Goal: Book appointment/travel/reservation

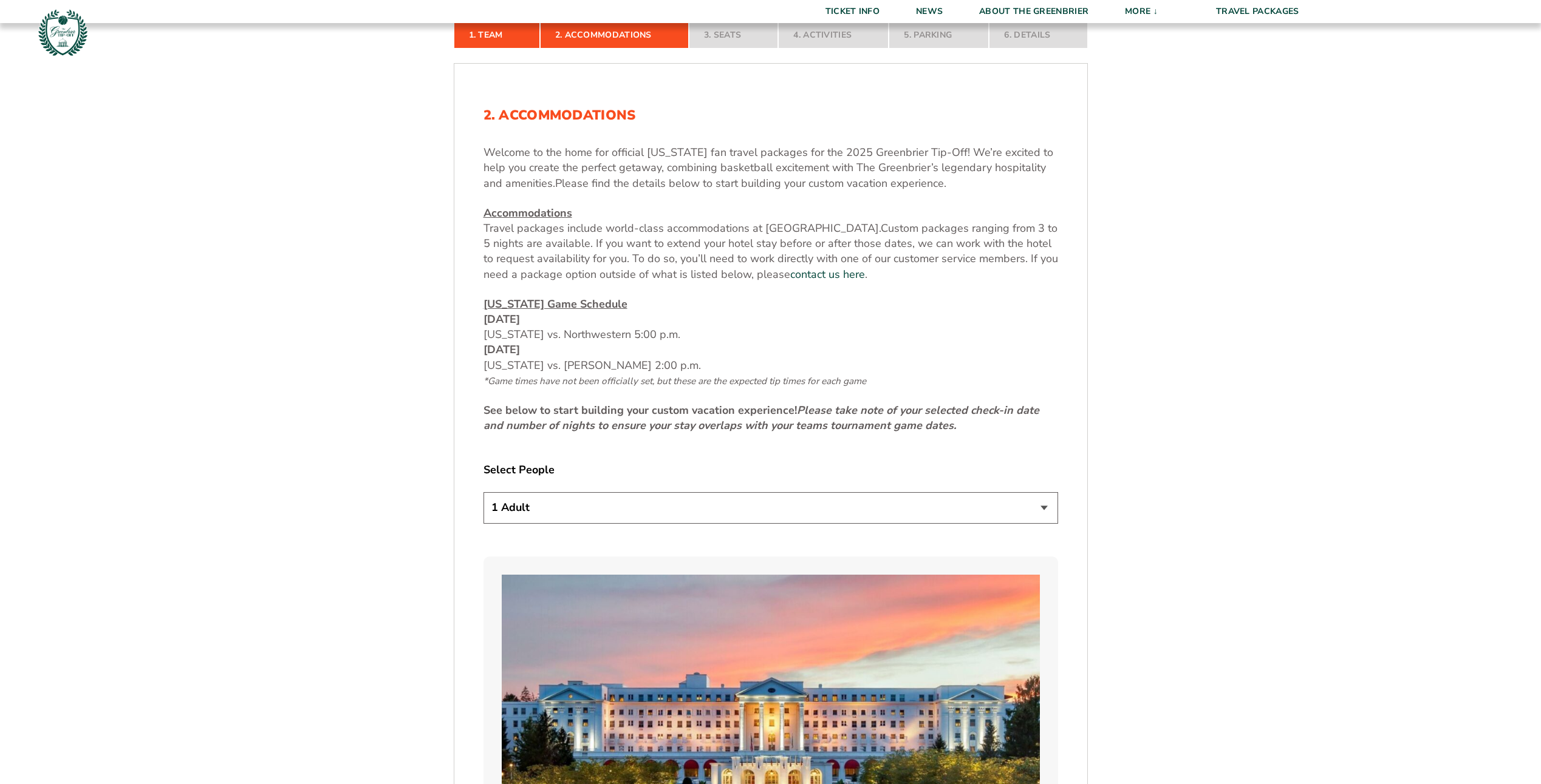
scroll to position [546, 0]
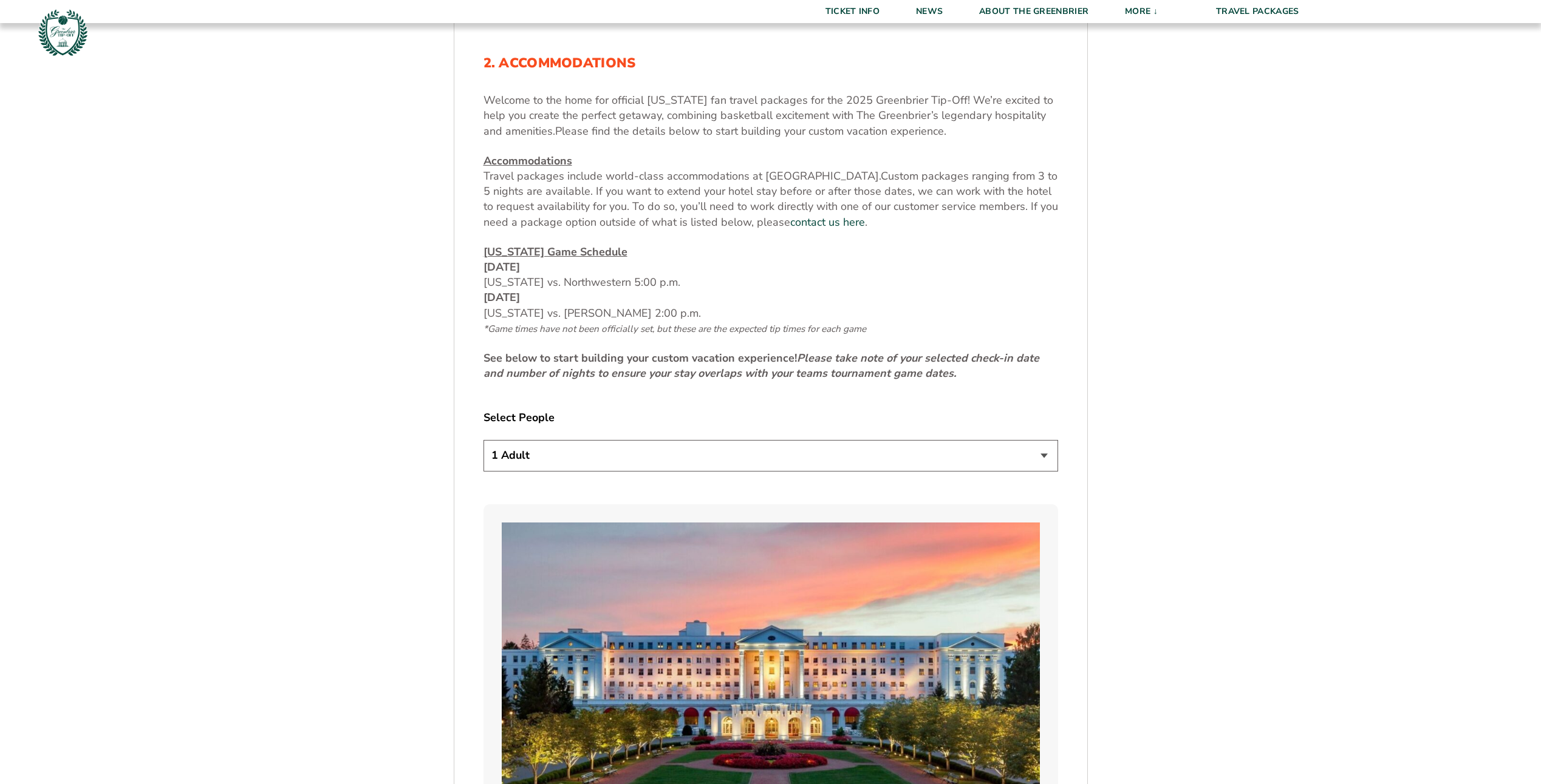
click at [1040, 456] on select "1 Adult 2 Adults 3 Adults 4 Adults 2 Adults + 1 Child 2 Adults + 2 Children 2 A…" at bounding box center [771, 456] width 574 height 31
select select "2 Adults"
click at [484, 440] on select "1 Adult 2 Adults 3 Adults 4 Adults 2 Adults + 1 Child 2 Adults + 2 Children 2 A…" at bounding box center [771, 456] width 574 height 31
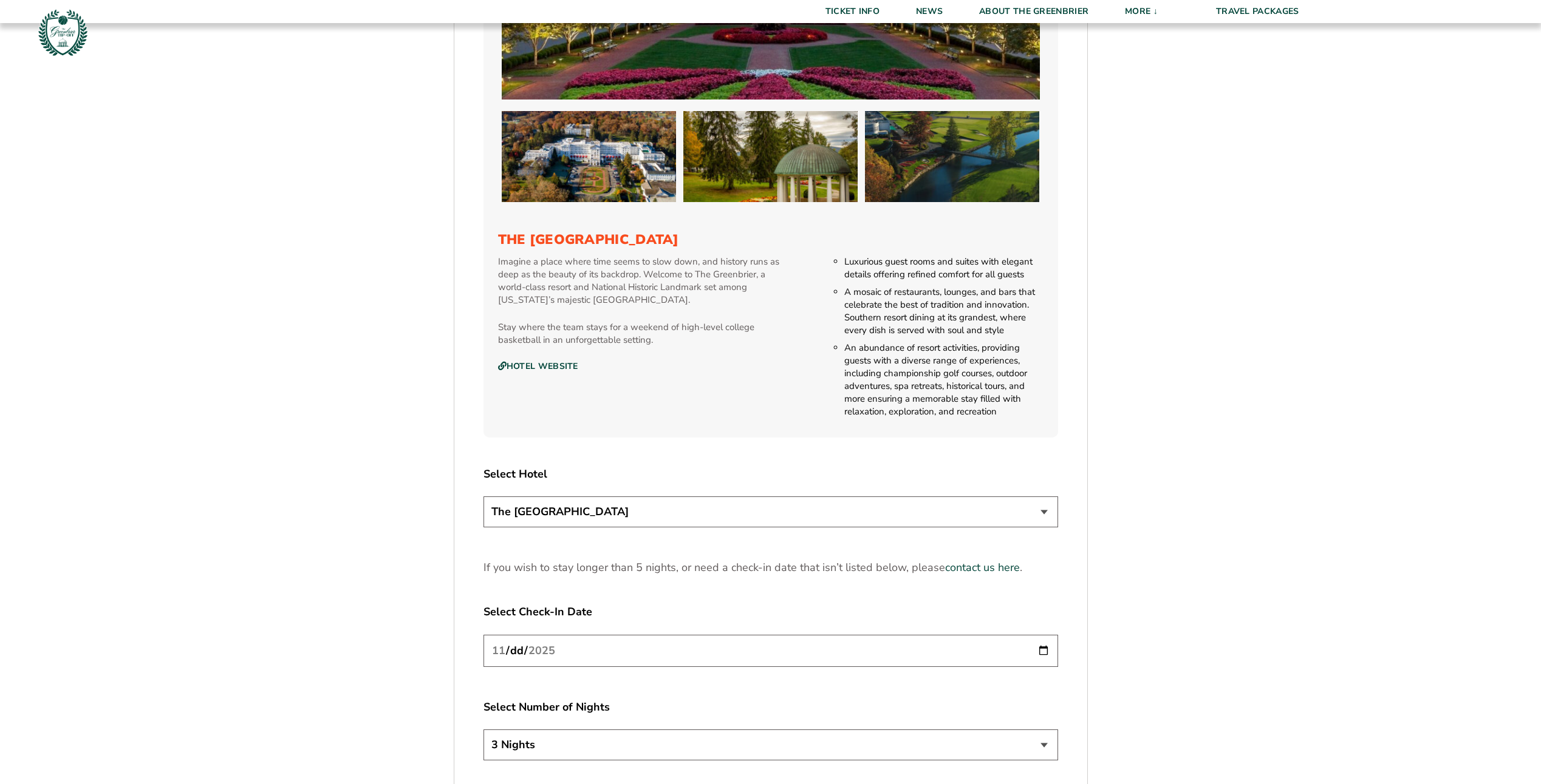
scroll to position [1275, 0]
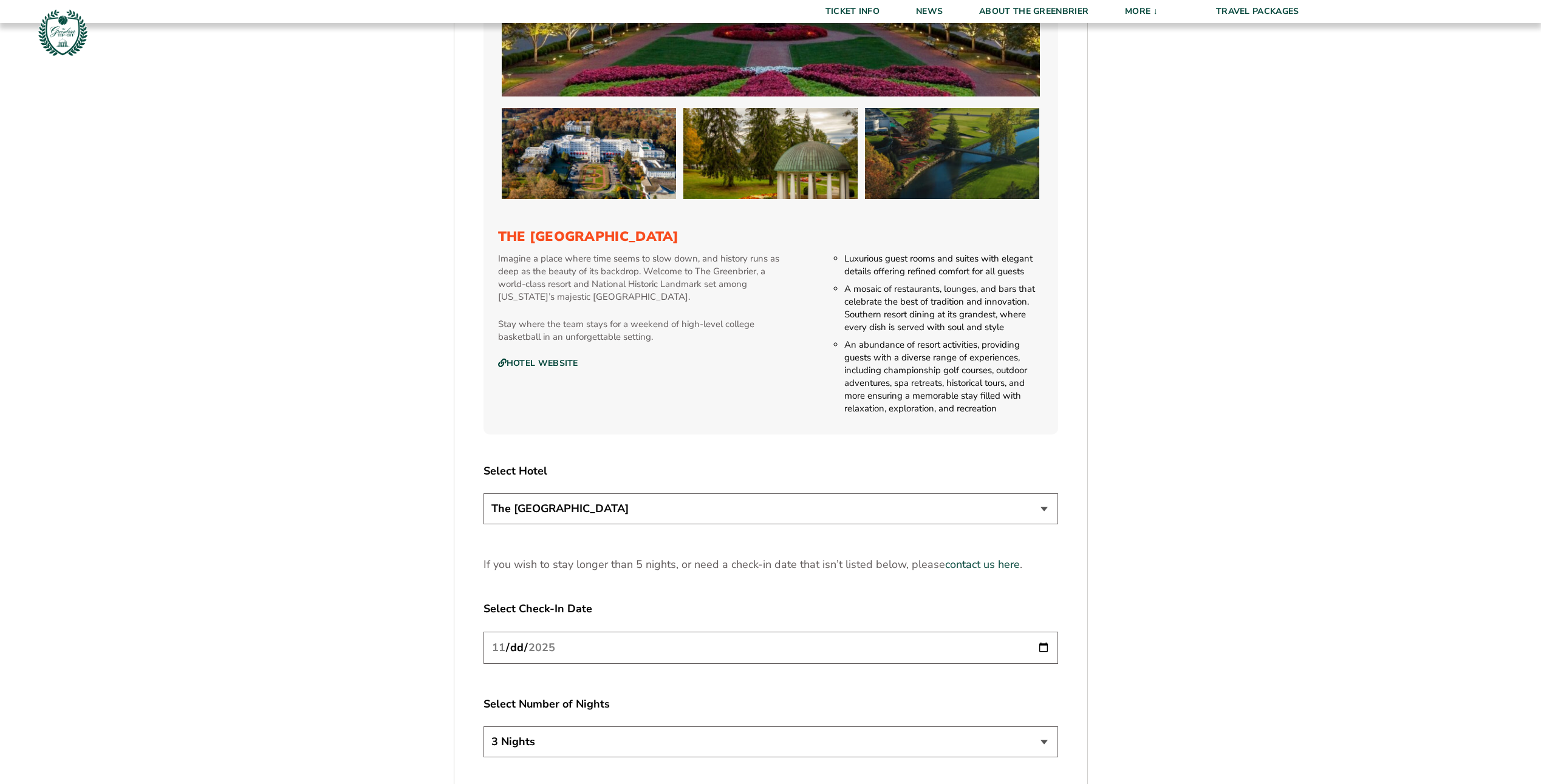
click at [1047, 504] on select "The [GEOGRAPHIC_DATA]" at bounding box center [771, 509] width 574 height 31
click at [1325, 595] on form "[US_STATE] [US_STATE] Travel Package 1. Team 2. Accommodations 3. Seats 4. Acti…" at bounding box center [770, 48] width 1541 height 2645
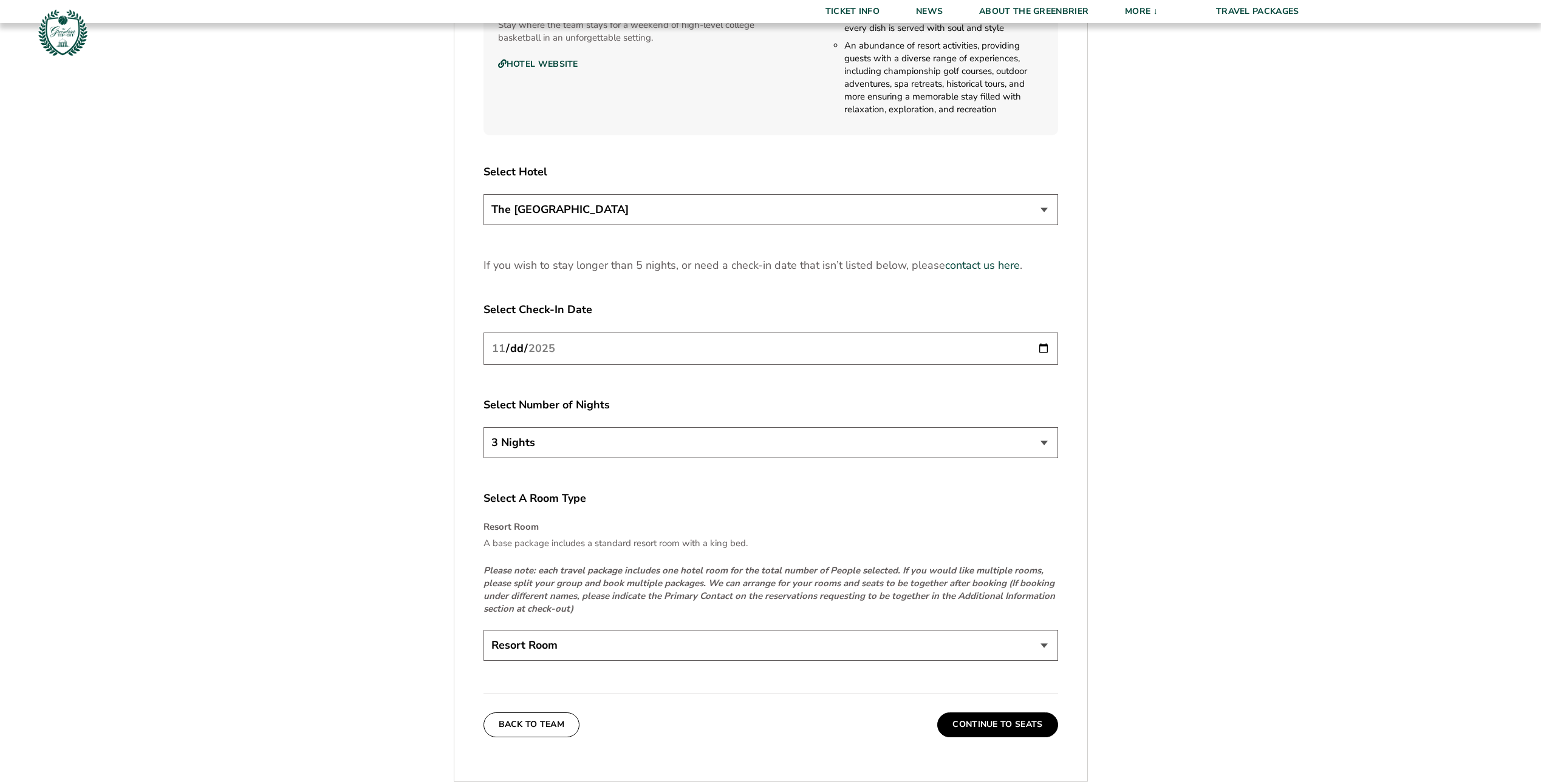
scroll to position [1639, 0]
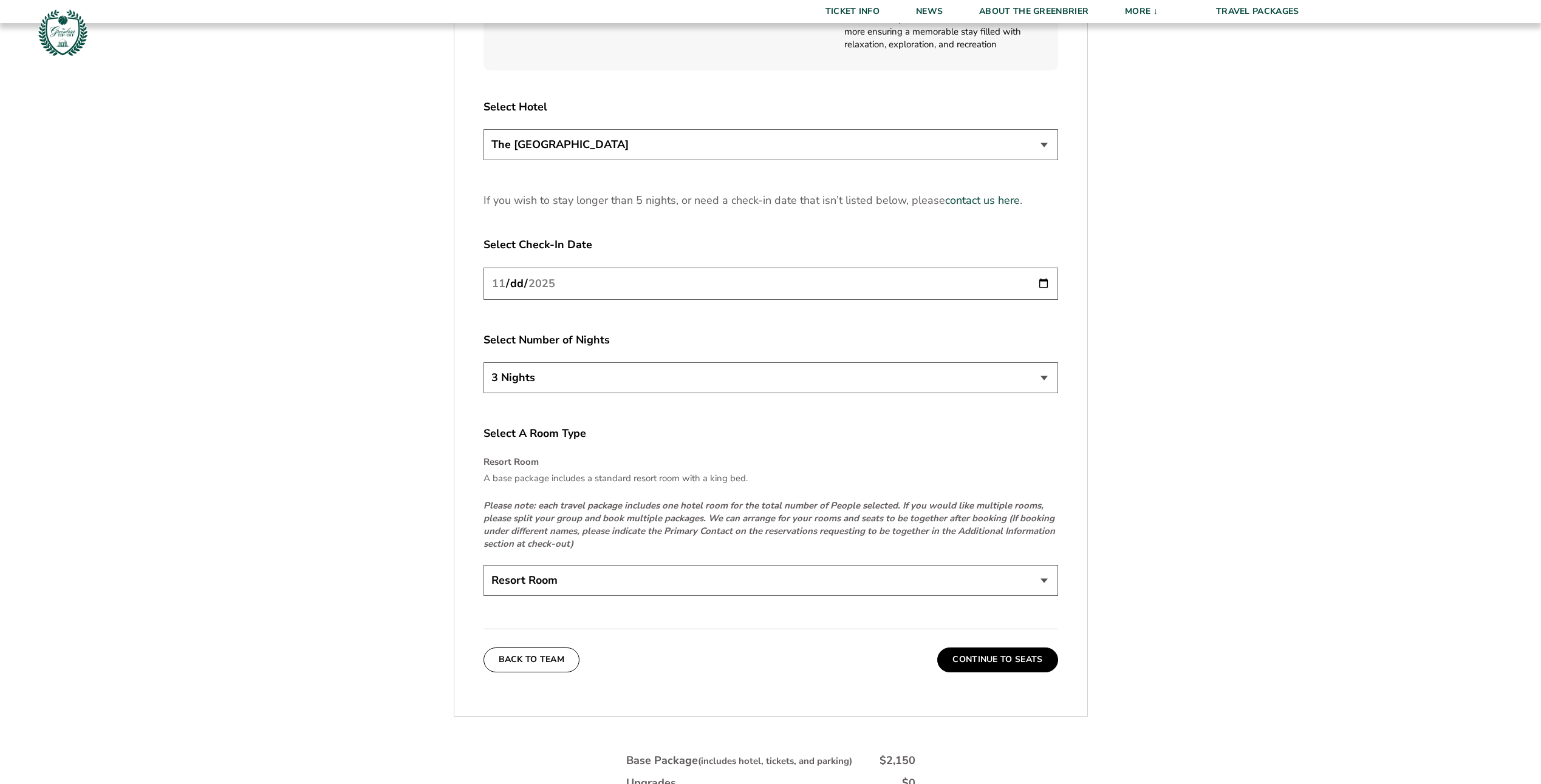
click at [1044, 582] on select "Resort Room" at bounding box center [771, 580] width 574 height 31
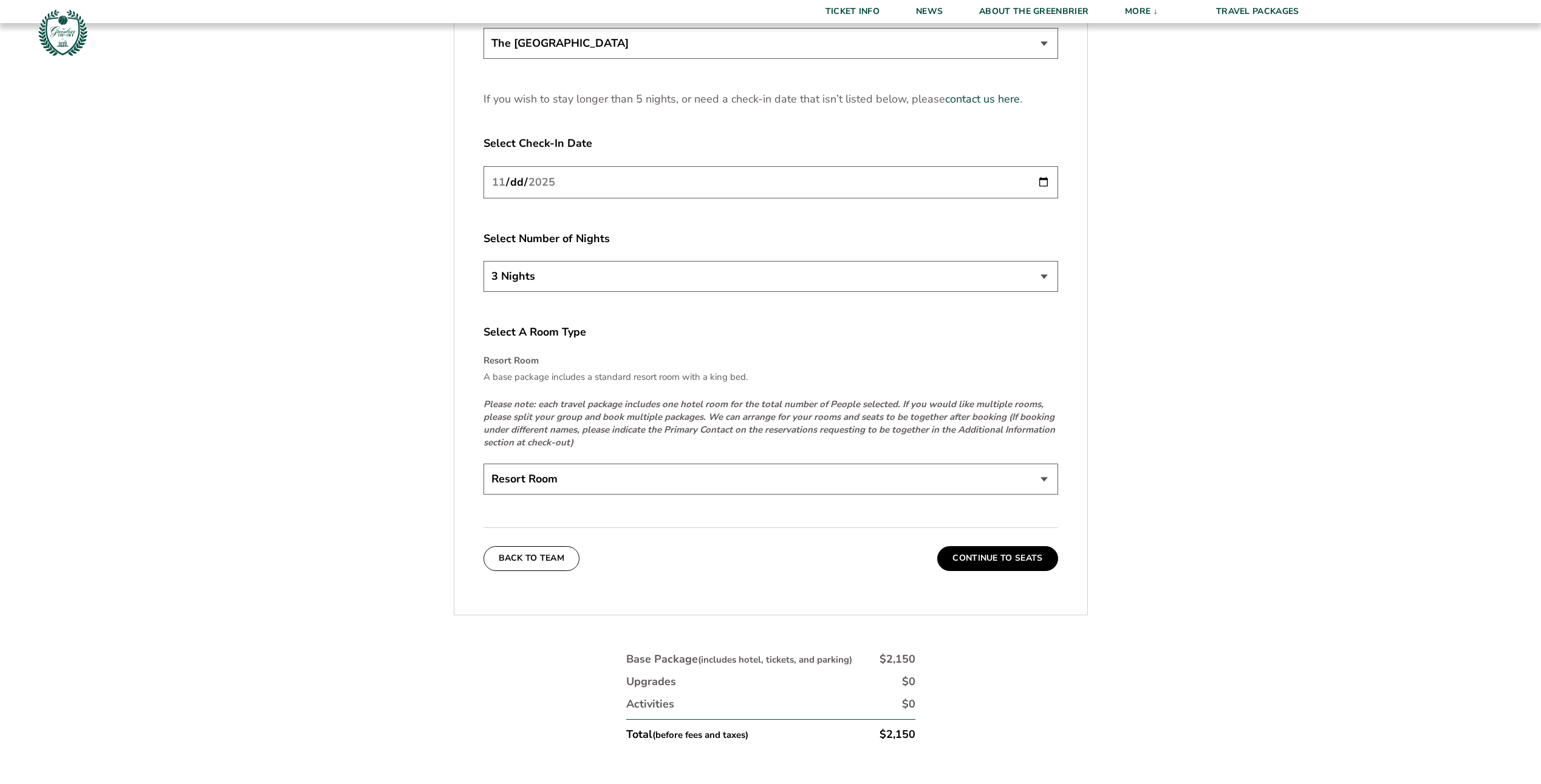
scroll to position [1761, 0]
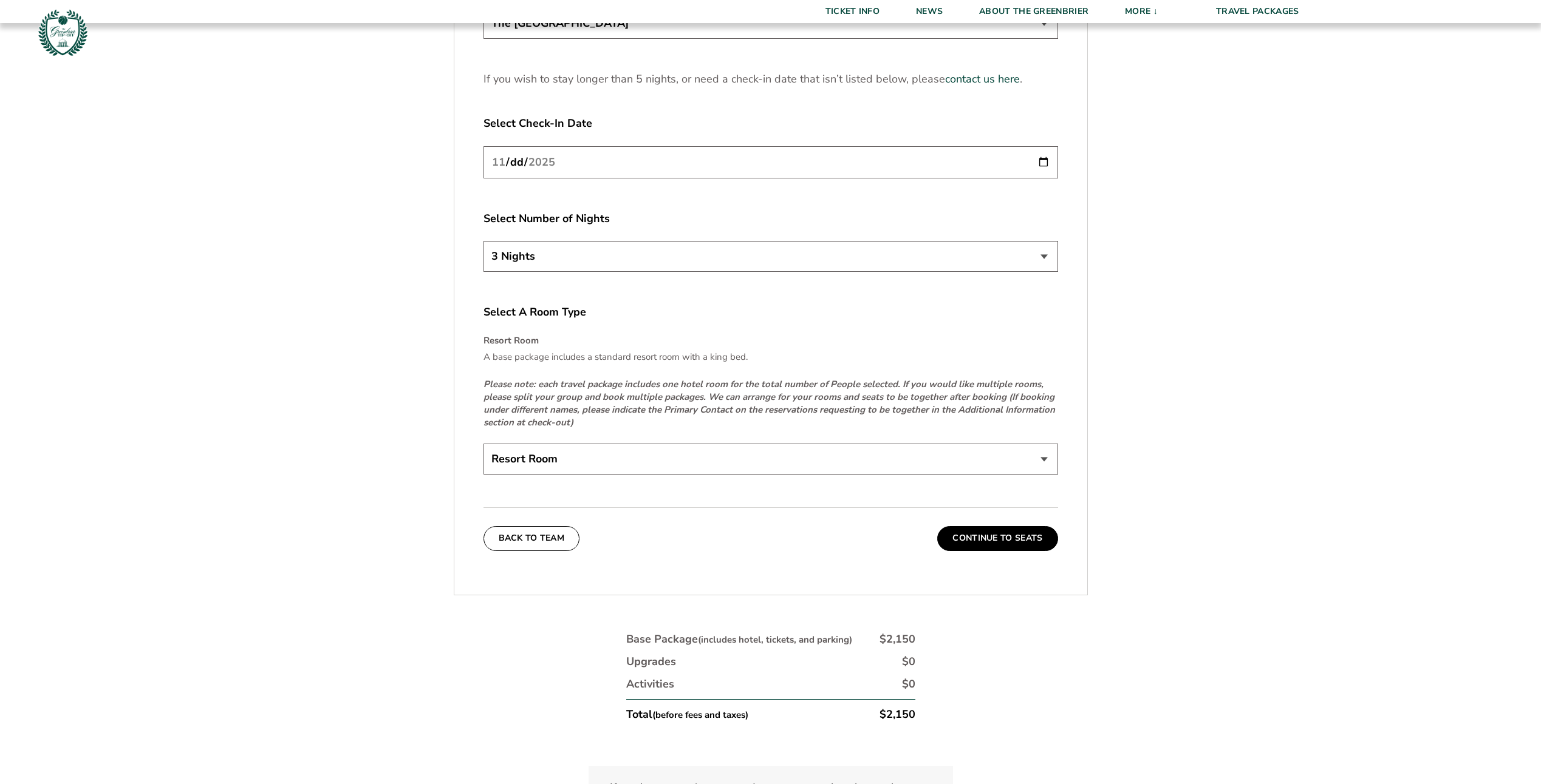
click at [1010, 541] on button "Continue To Seats" at bounding box center [997, 538] width 120 height 24
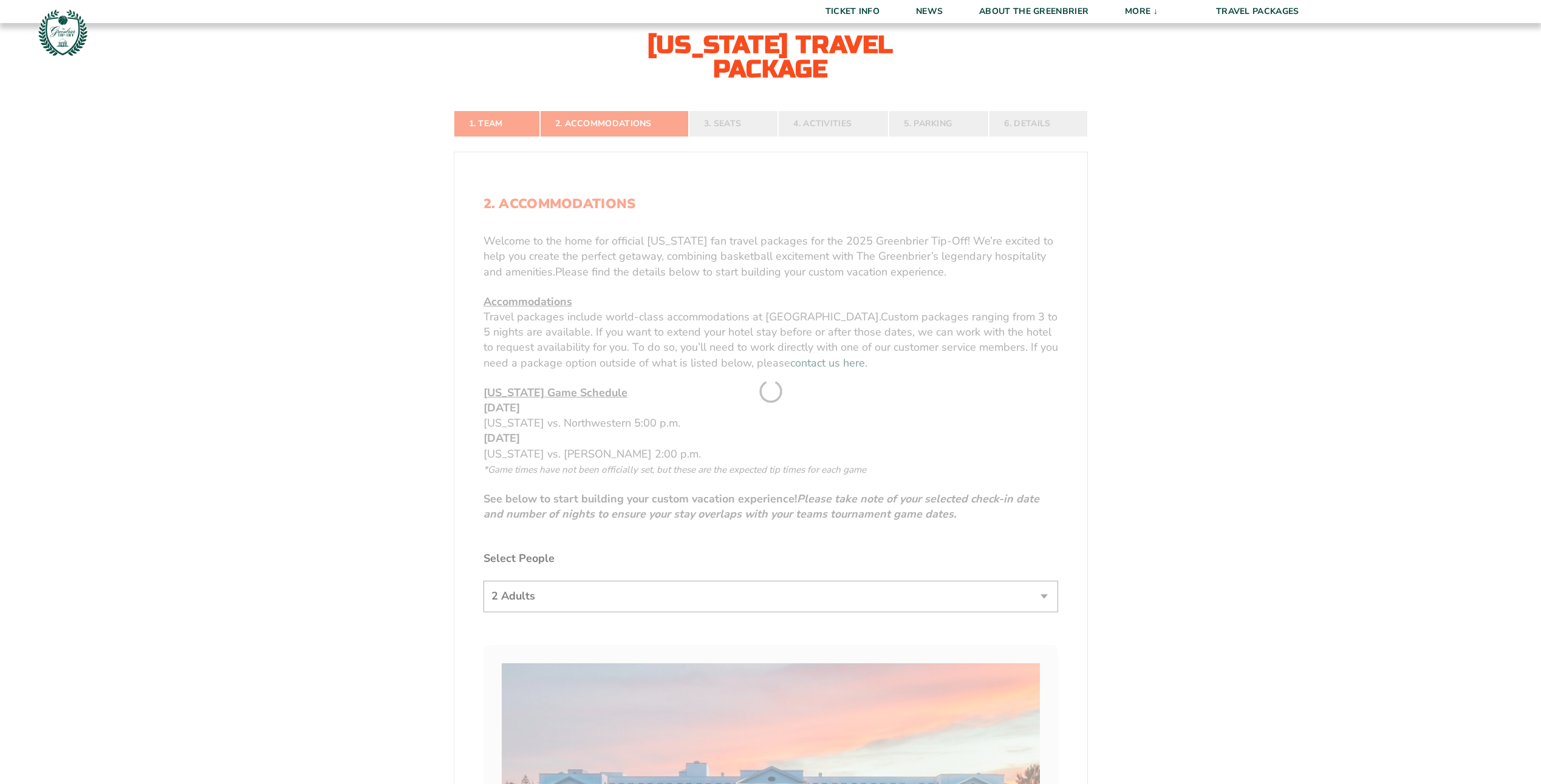
scroll to position [371, 0]
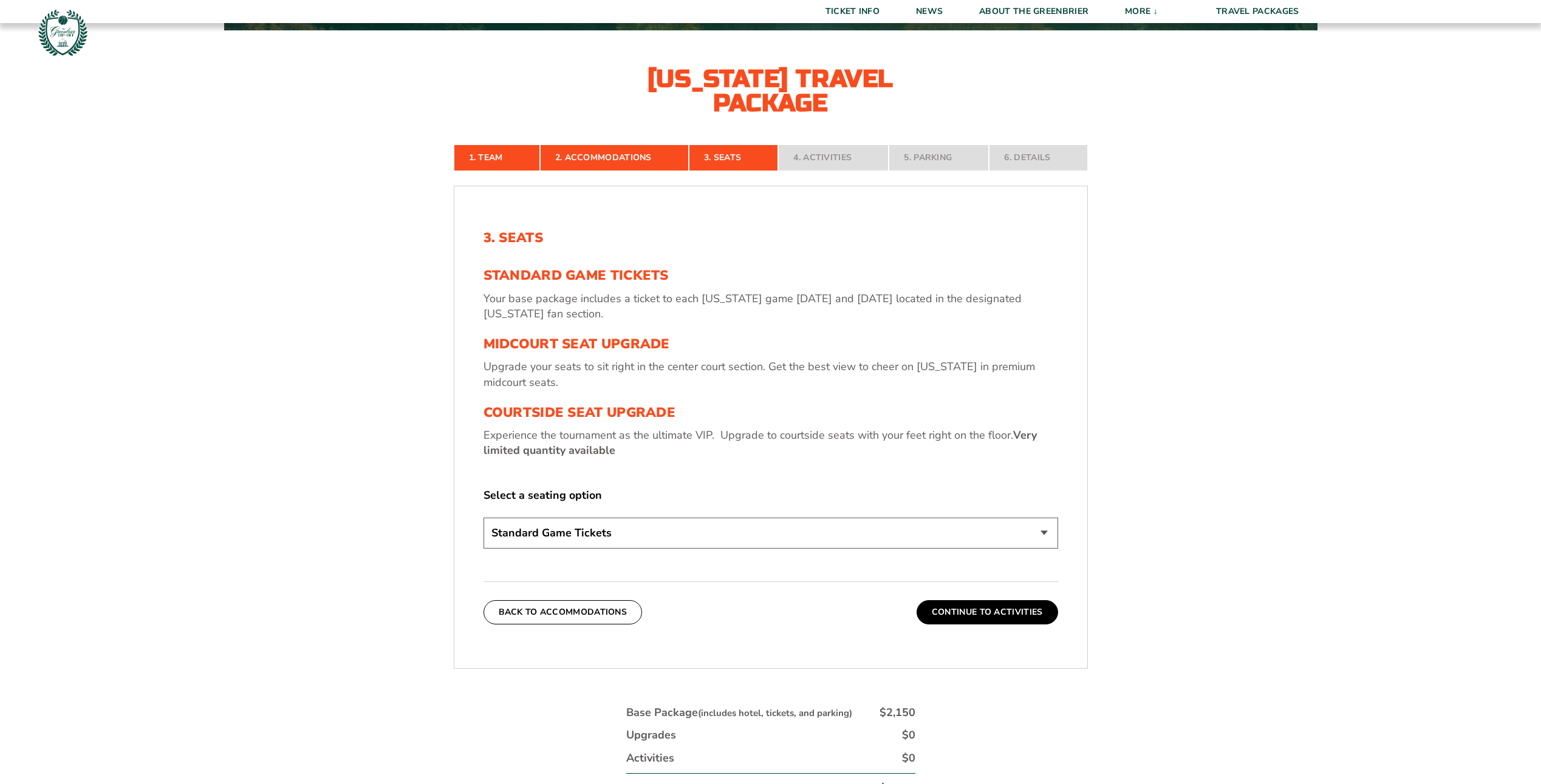
click at [1044, 531] on select "Standard Game Tickets Midcourt Seat Upgrade (+$130 per person) Courtside Seat U…" at bounding box center [771, 533] width 574 height 31
select select "Midcourt Seat Upgrade"
click at [484, 518] on select "Standard Game Tickets Midcourt Seat Upgrade (+$130 per person) Courtside Seat U…" at bounding box center [771, 533] width 574 height 31
click at [1011, 610] on button "Continue To Activities" at bounding box center [987, 612] width 142 height 24
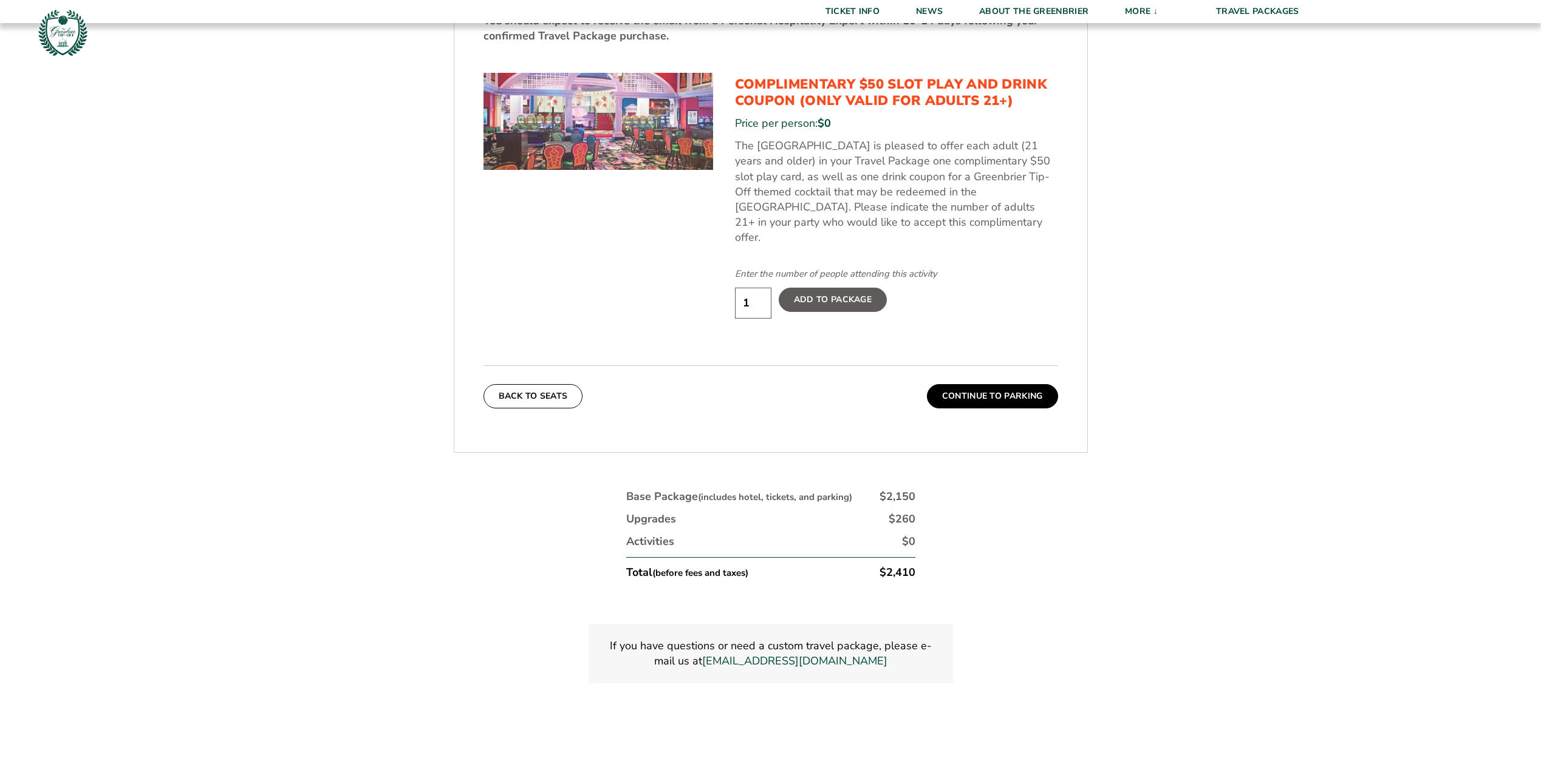
scroll to position [797, 0]
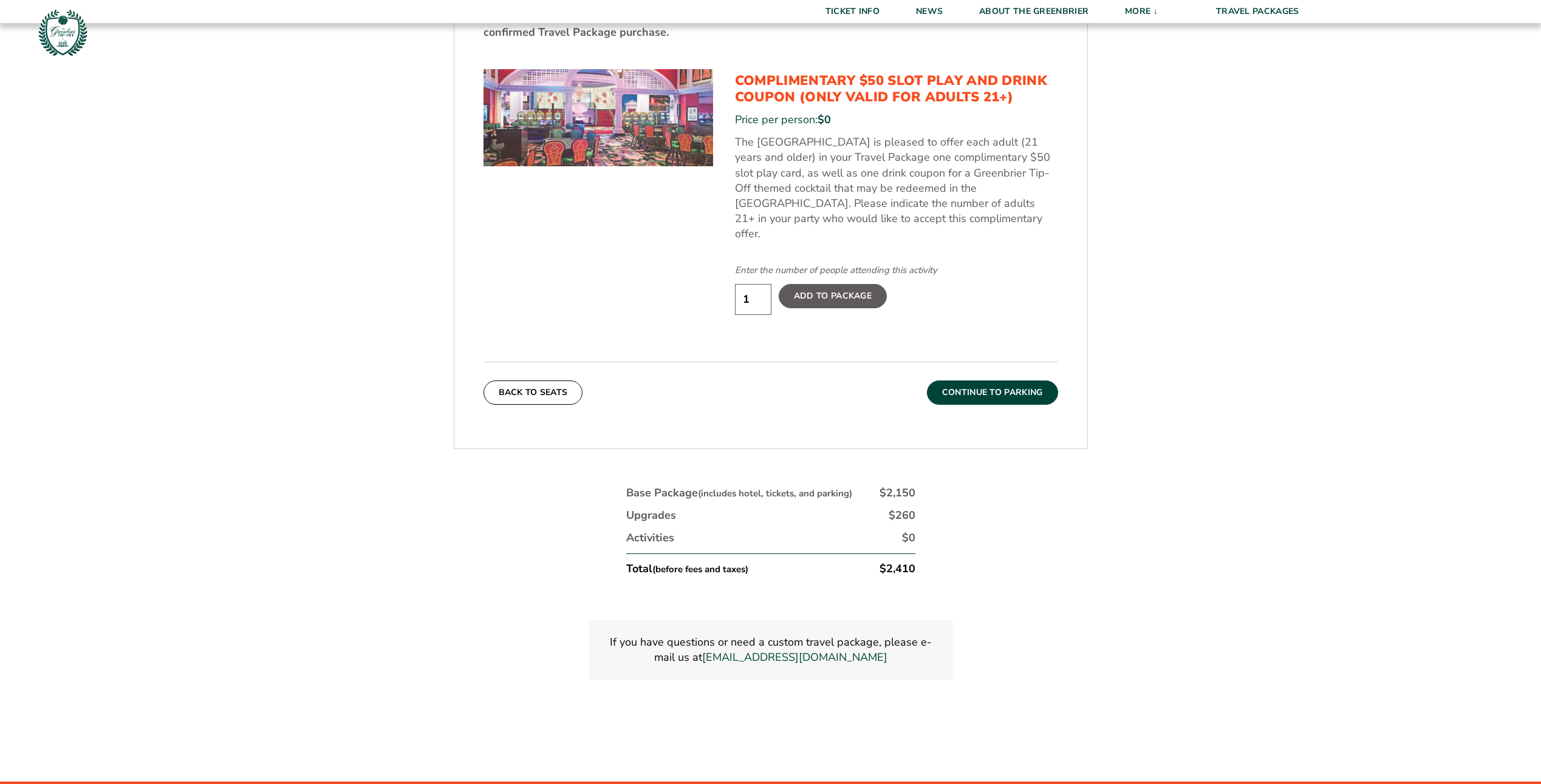
click at [994, 380] on button "Continue To Parking" at bounding box center [993, 392] width 131 height 24
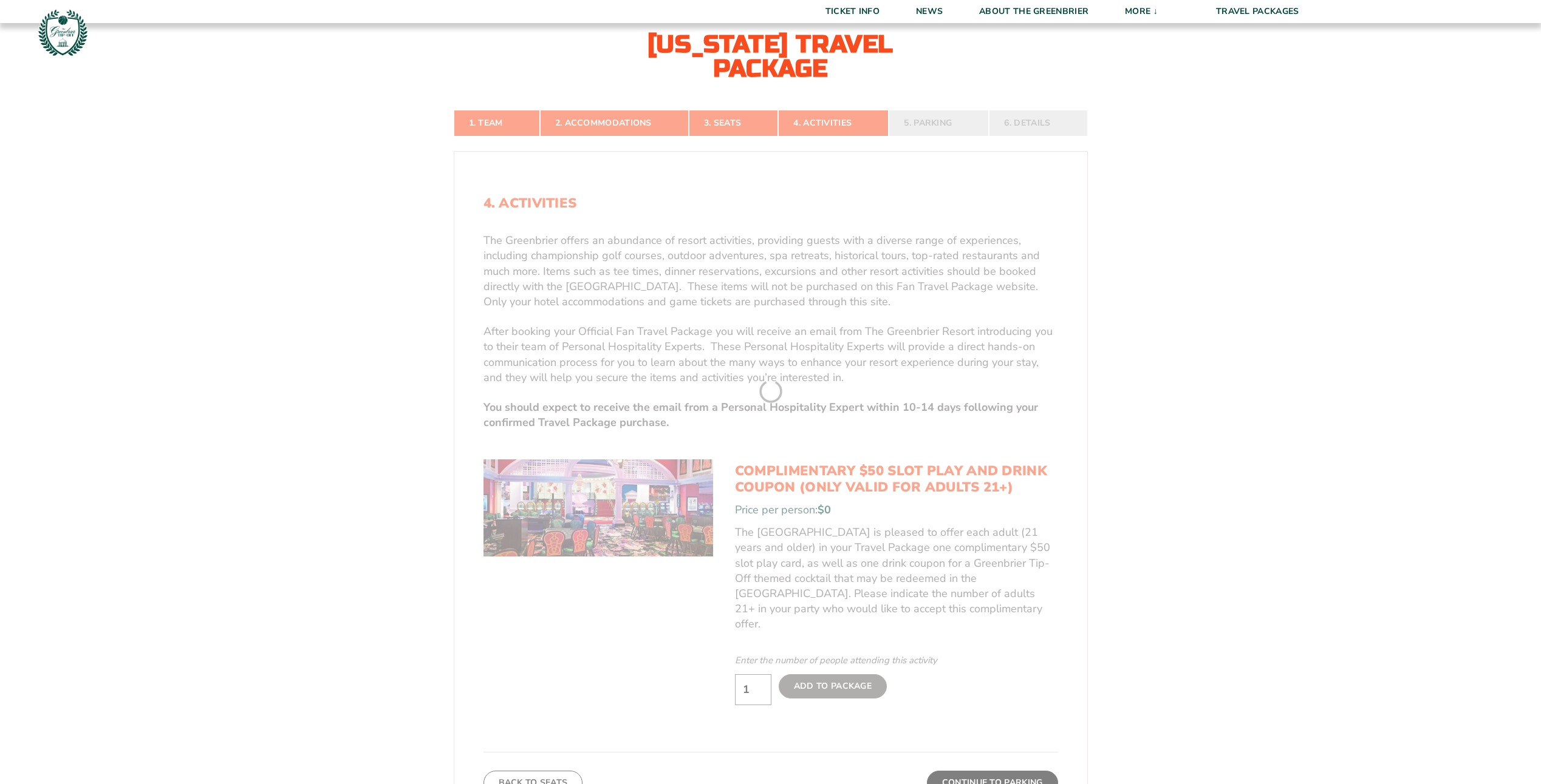
scroll to position [371, 0]
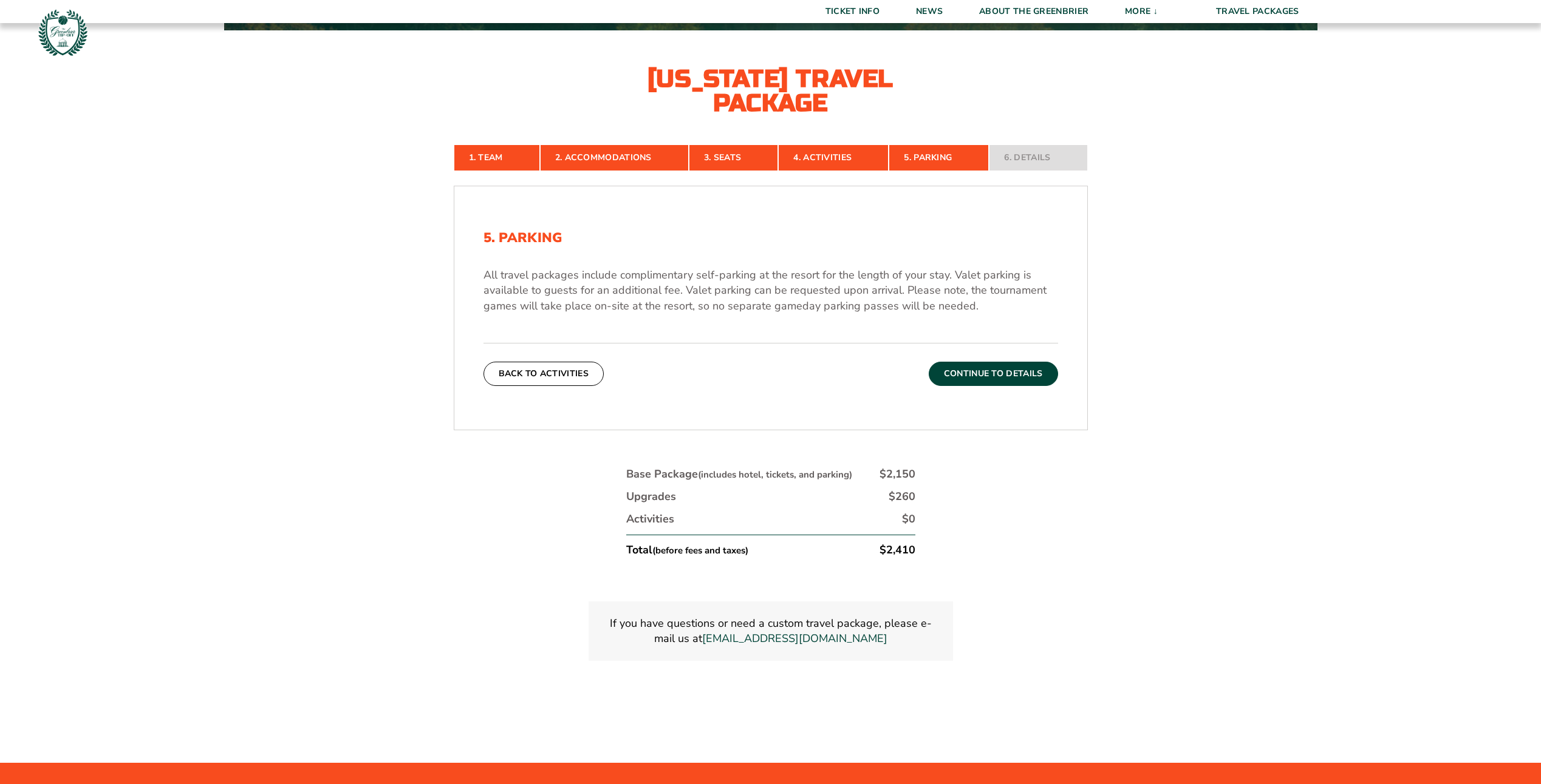
click at [994, 377] on button "Continue To Details" at bounding box center [994, 373] width 129 height 24
